Goal: Task Accomplishment & Management: Use online tool/utility

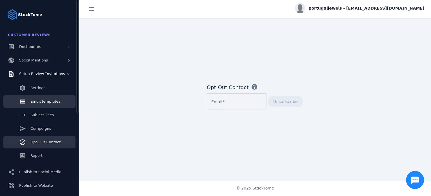
click at [53, 103] on span "Email templates" at bounding box center [45, 101] width 30 height 4
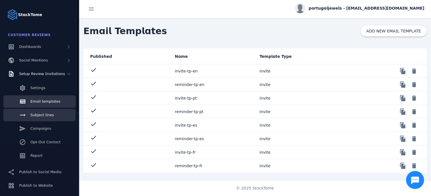
click at [53, 115] on link "Subject lines" at bounding box center [39, 115] width 72 height 12
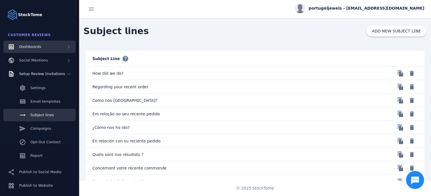
click at [50, 44] on div "Dashboards" at bounding box center [39, 47] width 72 height 12
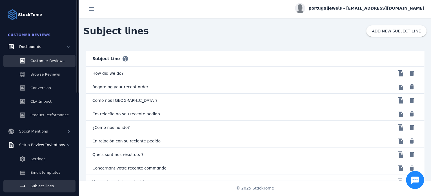
click at [57, 63] on span "Customer Reviews" at bounding box center [47, 61] width 34 height 4
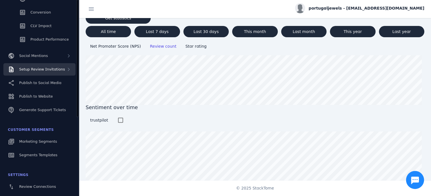
scroll to position [47, 0]
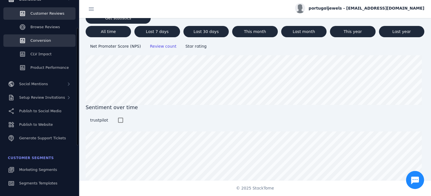
click at [59, 41] on link "Conversion" at bounding box center [39, 40] width 72 height 12
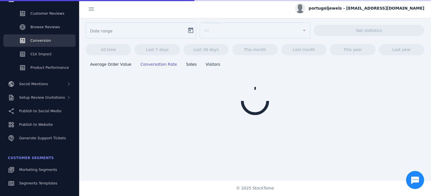
type input "**********"
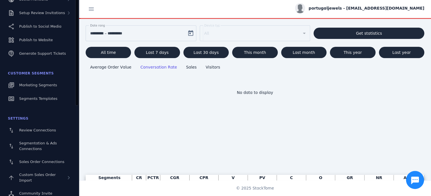
scroll to position [19, 0]
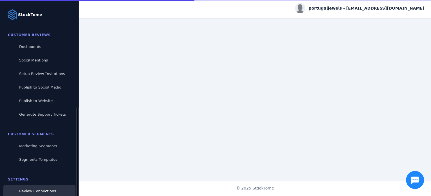
scroll to position [61, 0]
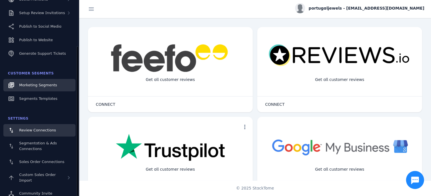
click at [36, 88] on link "Marketing Segments" at bounding box center [39, 85] width 72 height 12
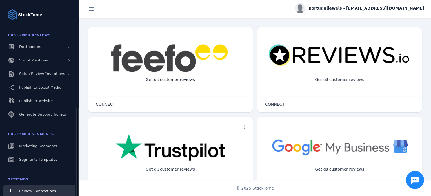
scroll to position [61, 0]
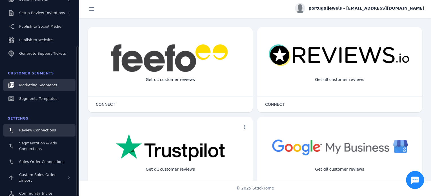
click at [63, 88] on link "Marketing Segments" at bounding box center [39, 85] width 72 height 12
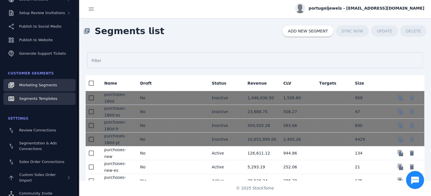
click at [61, 103] on link "Segments Templates" at bounding box center [39, 98] width 72 height 12
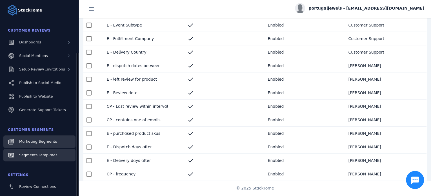
scroll to position [33, 0]
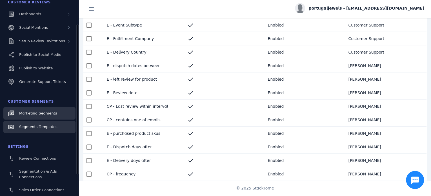
click at [60, 113] on link "Marketing Segments" at bounding box center [39, 113] width 72 height 12
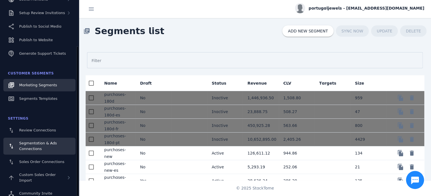
scroll to position [5, 0]
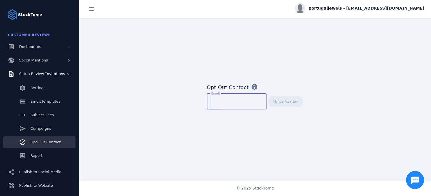
click at [231, 101] on input "Email" at bounding box center [236, 101] width 51 height 7
paste input "**********"
type input "**********"
click at [283, 100] on span "Unsubscribe" at bounding box center [285, 101] width 24 height 4
